Goal: Register for event/course

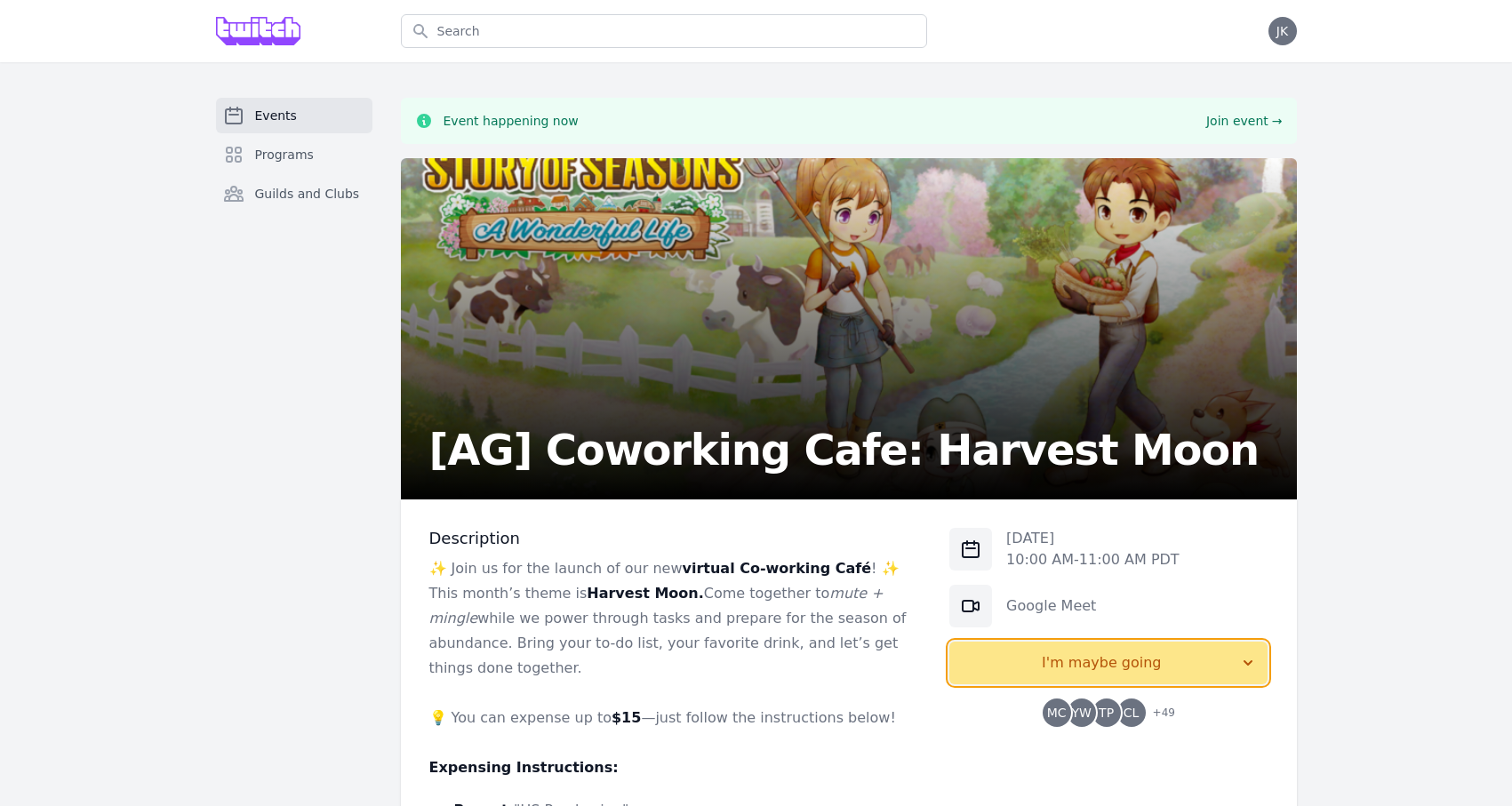
click at [1137, 672] on span "I'm maybe going" at bounding box center [1101, 663] width 275 height 21
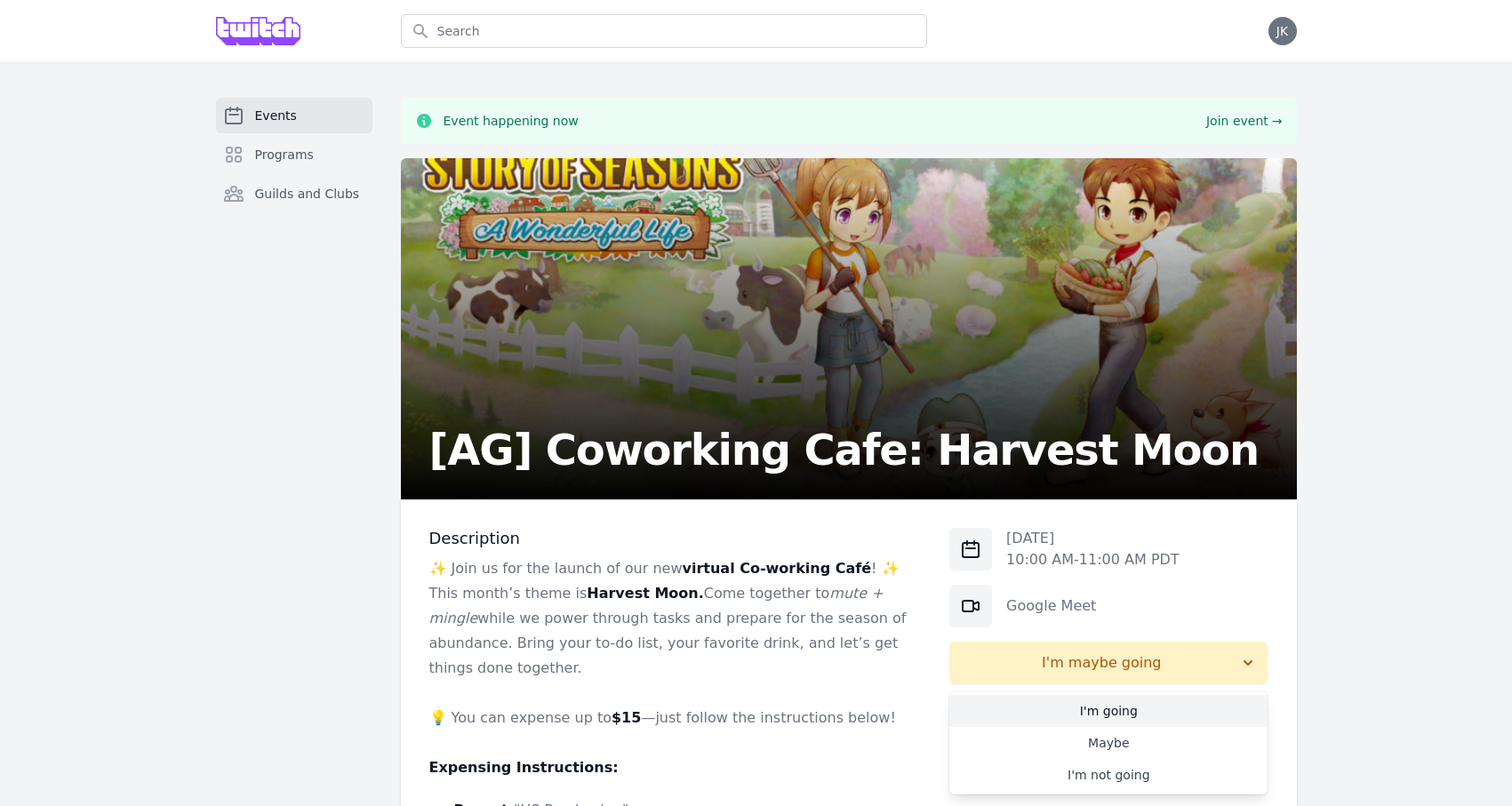
click at [1112, 710] on link "I'm going" at bounding box center [1108, 710] width 319 height 32
click at [1161, 714] on span "+ 49" at bounding box center [1159, 714] width 33 height 25
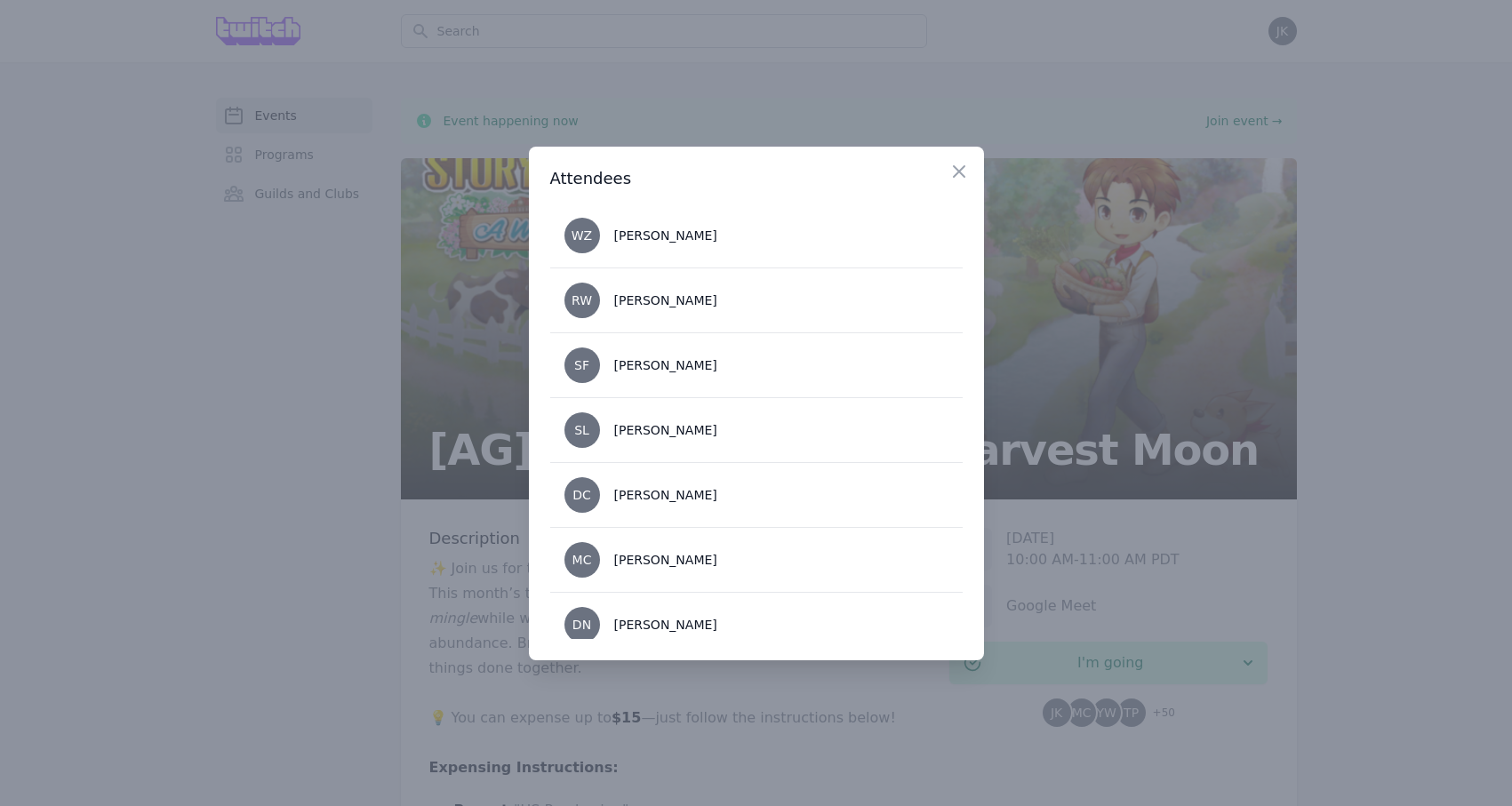
scroll to position [2392, 0]
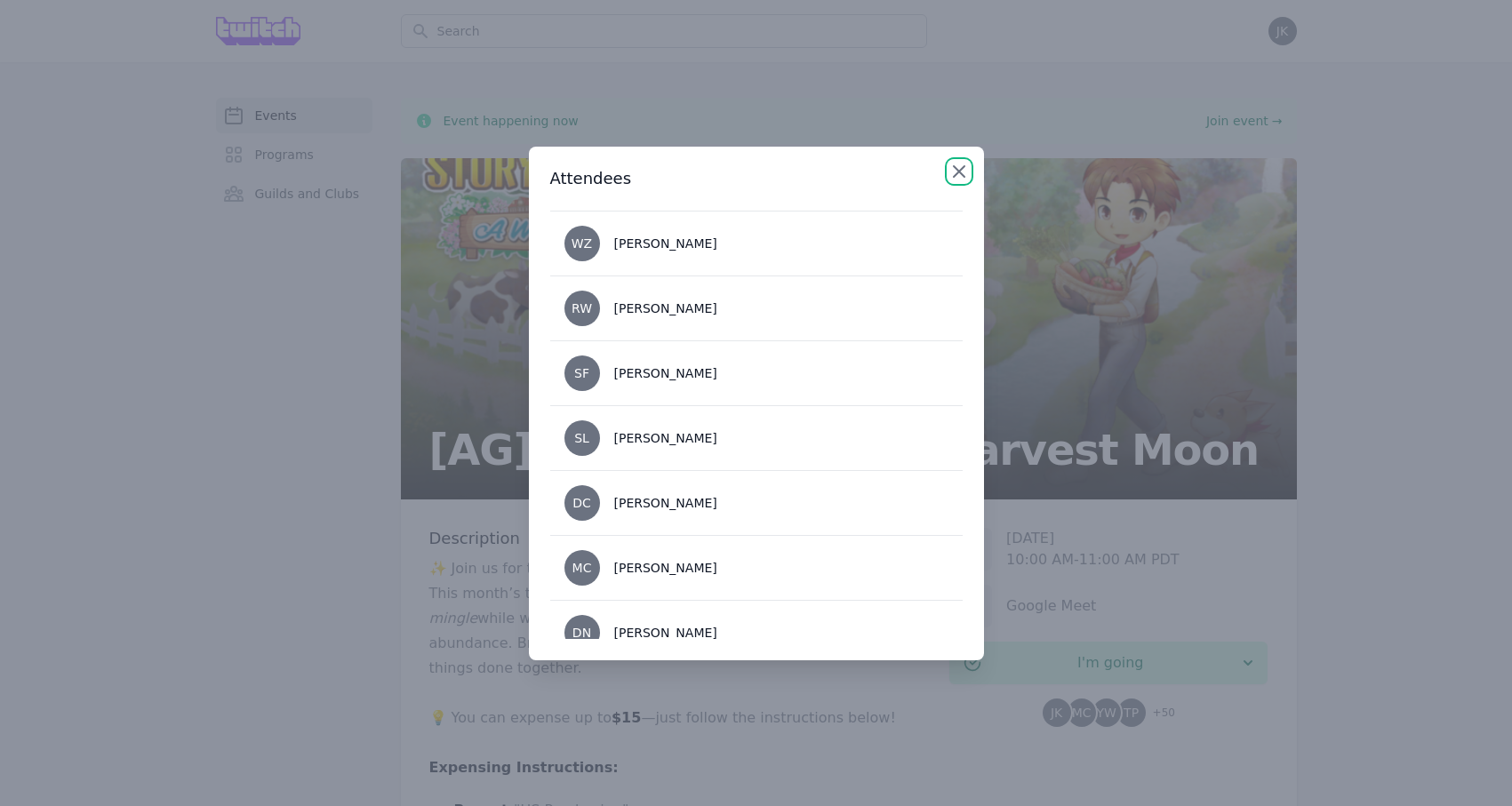
click at [958, 173] on icon "button" at bounding box center [959, 172] width 21 height 21
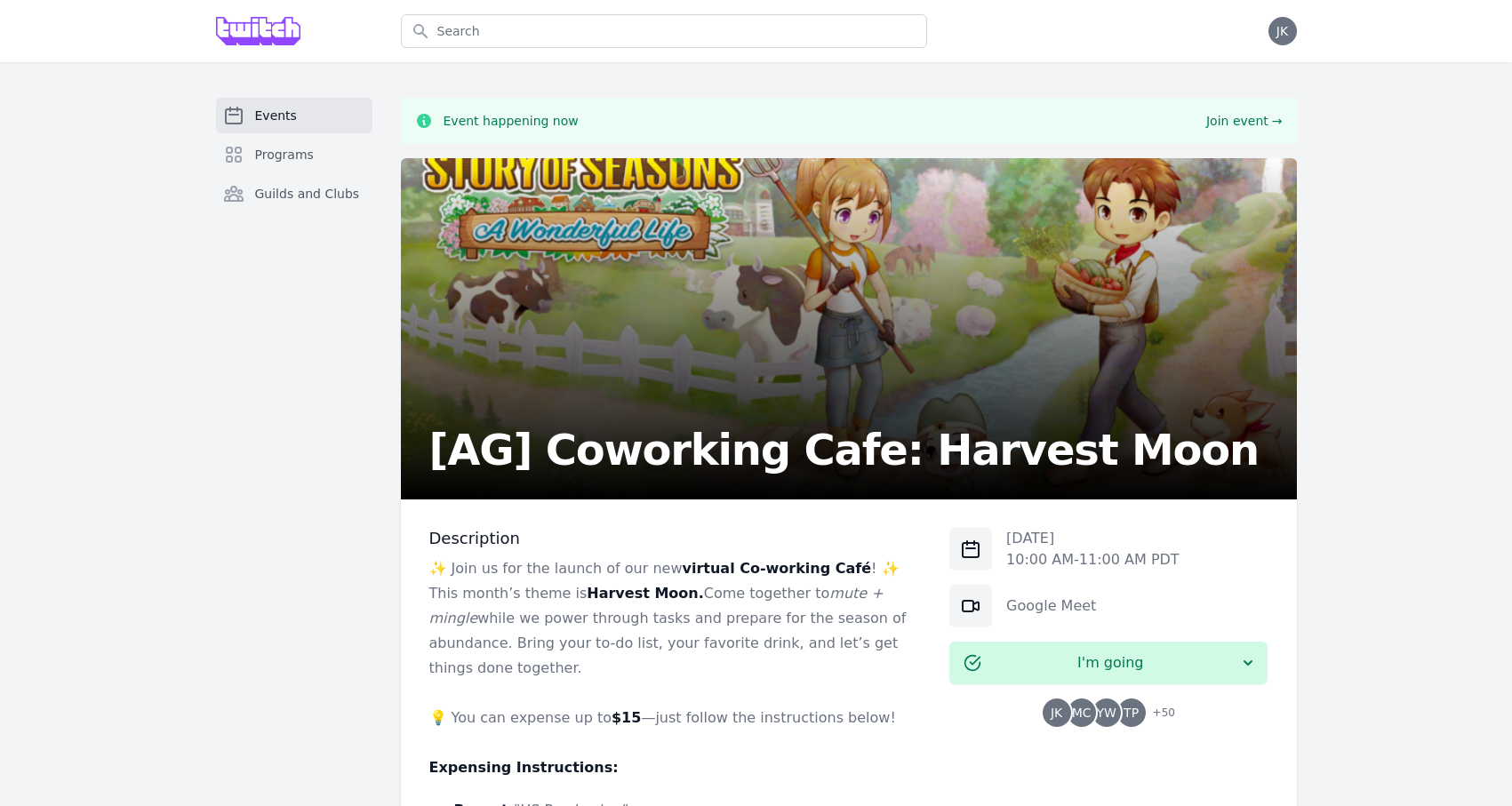
click at [1387, 661] on div "Events Programs Guilds and Clubs Event happening now Join event → [AG] Coworkin…" at bounding box center [756, 694] width 1512 height 1265
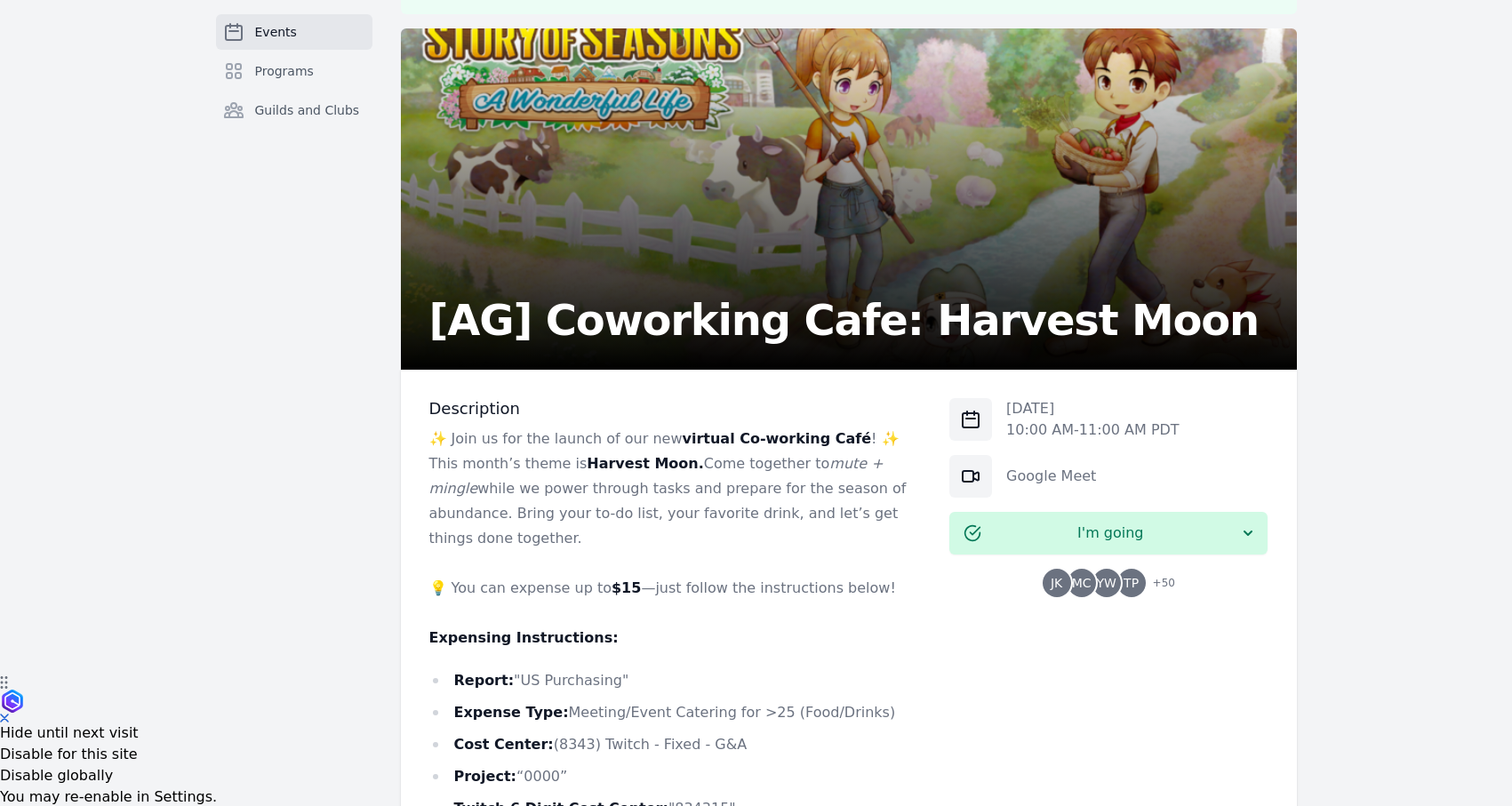
scroll to position [153, 0]
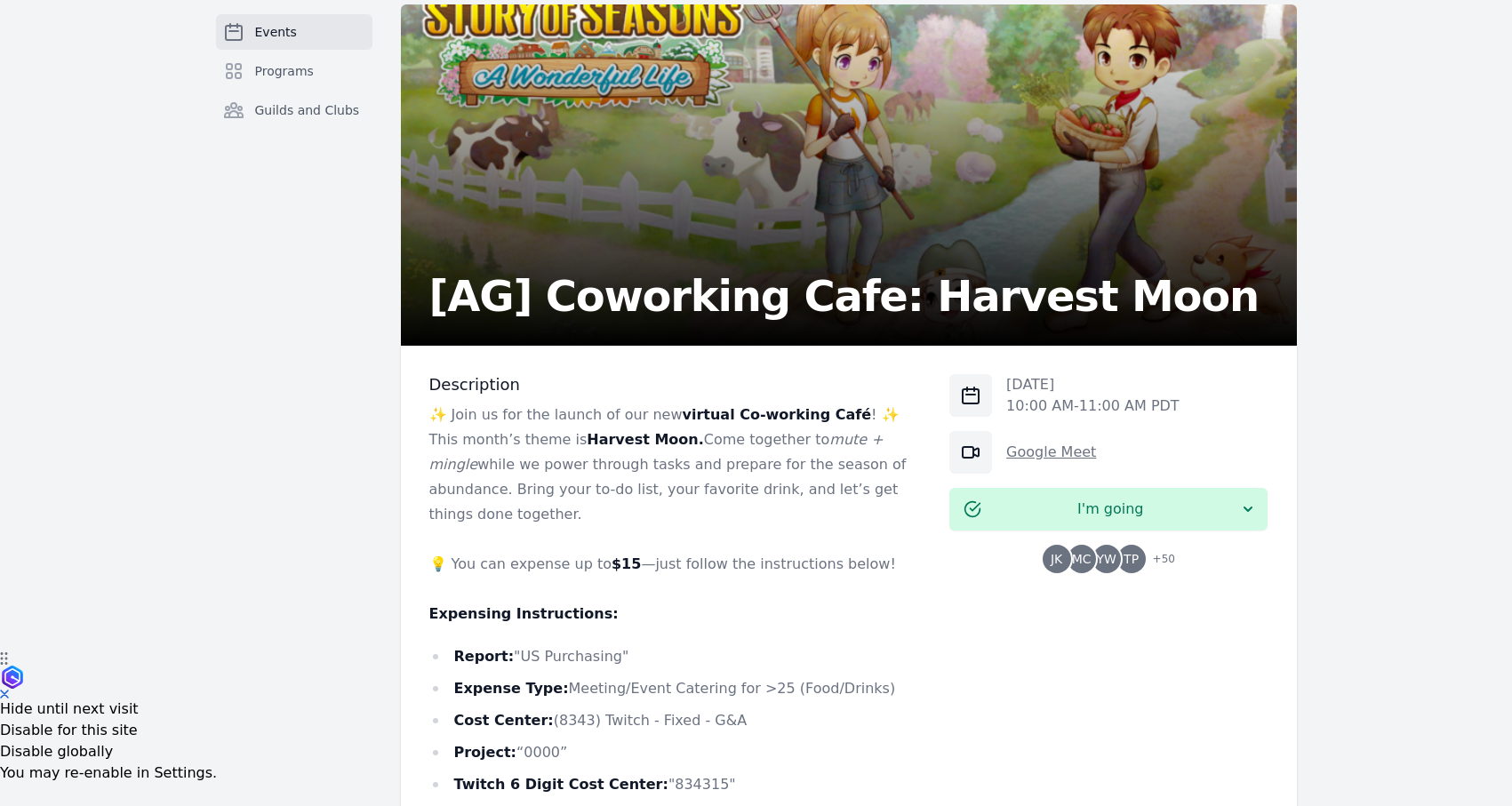
click at [1034, 446] on link "Google Meet" at bounding box center [1050, 451] width 90 height 16
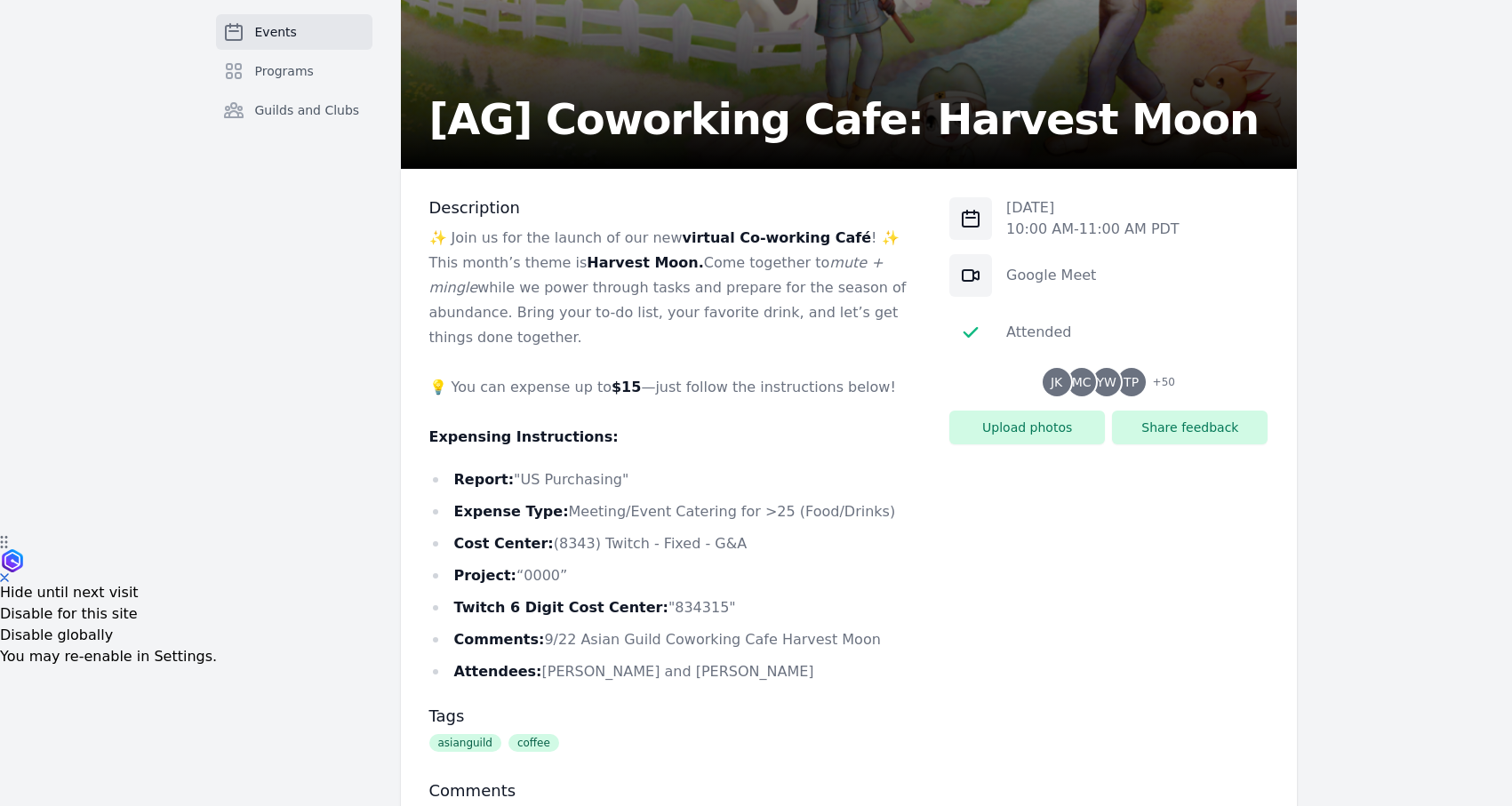
scroll to position [272, 0]
